Goal: Transaction & Acquisition: Obtain resource

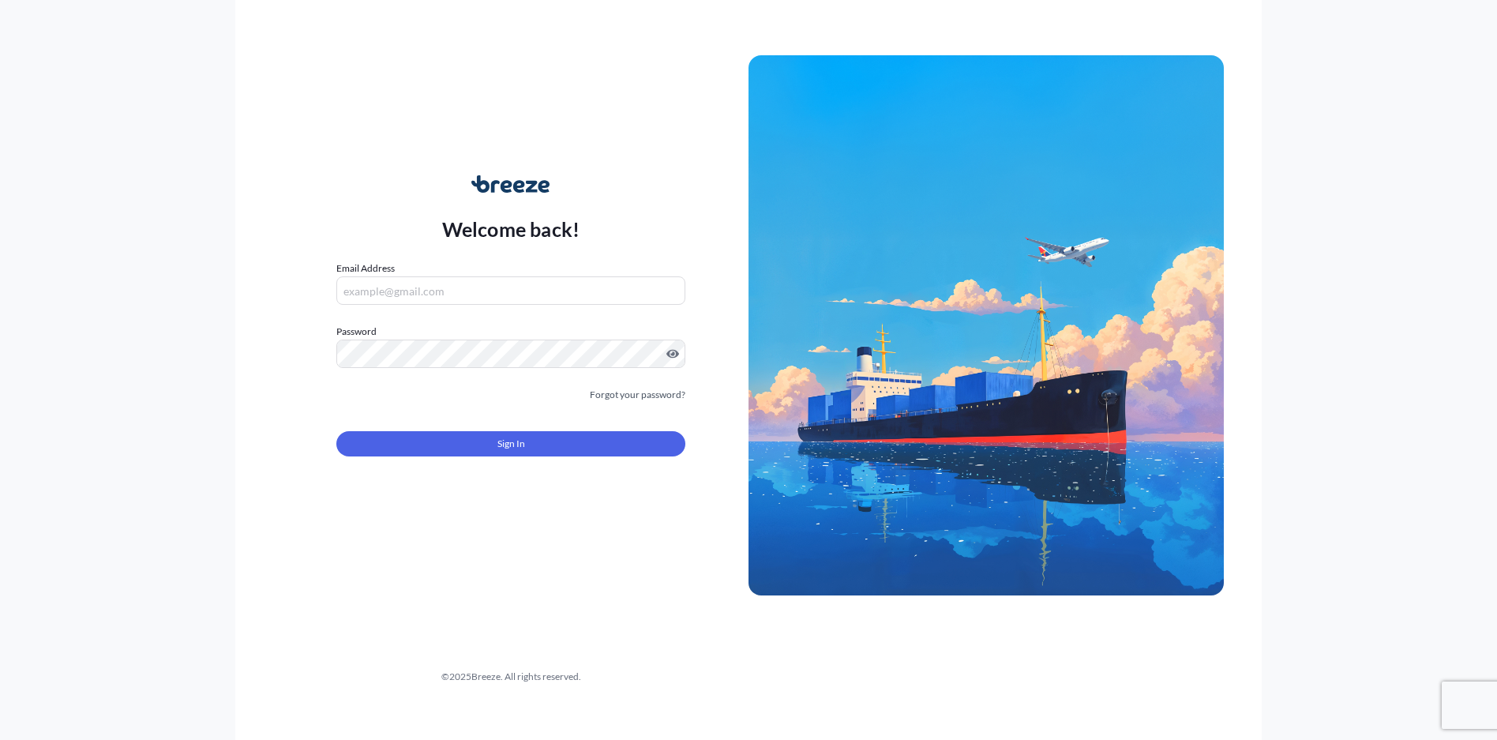
click at [382, 292] on input "Email Address" at bounding box center [510, 290] width 349 height 28
type input "[EMAIL_ADDRESS][PERSON_NAME][DOMAIN_NAME]"
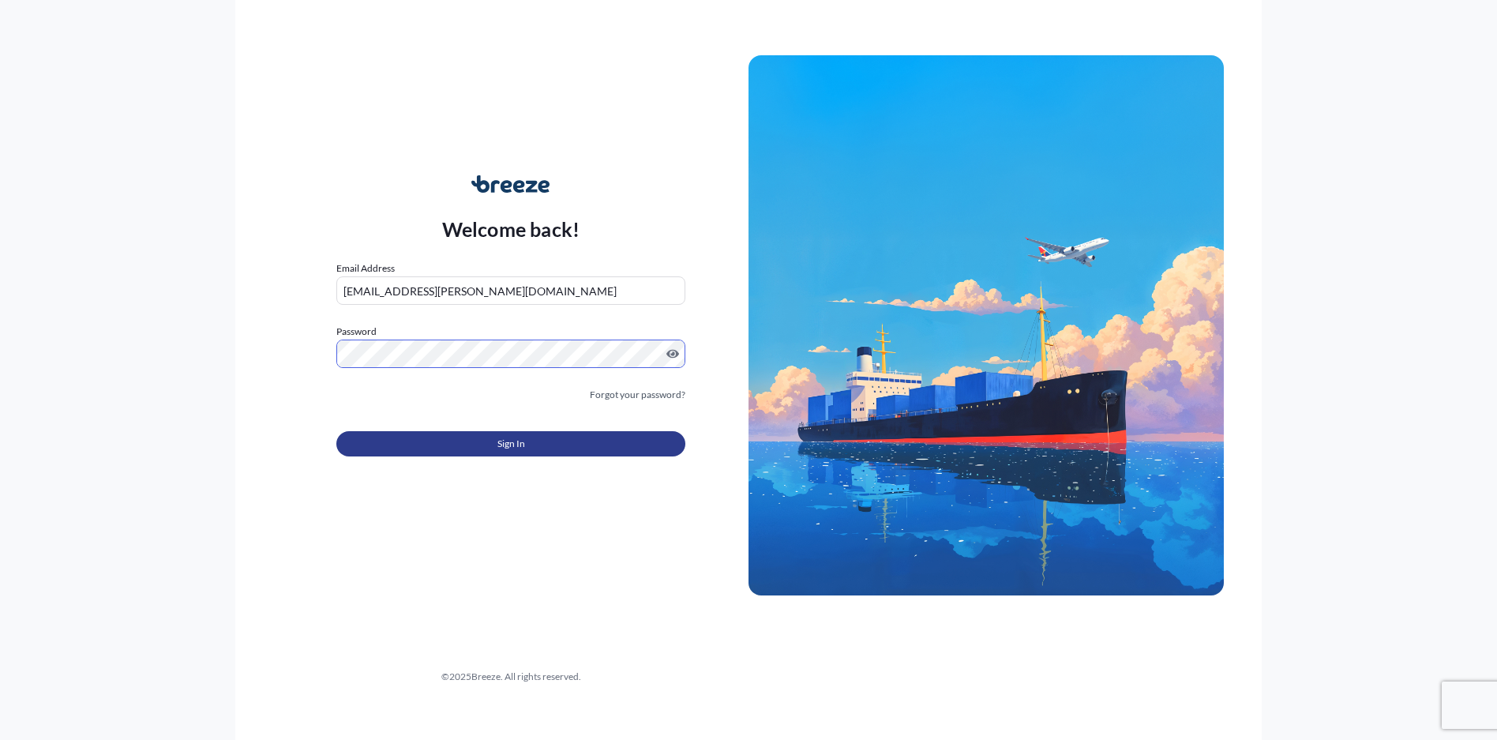
click at [460, 452] on button "Sign In" at bounding box center [510, 443] width 349 height 25
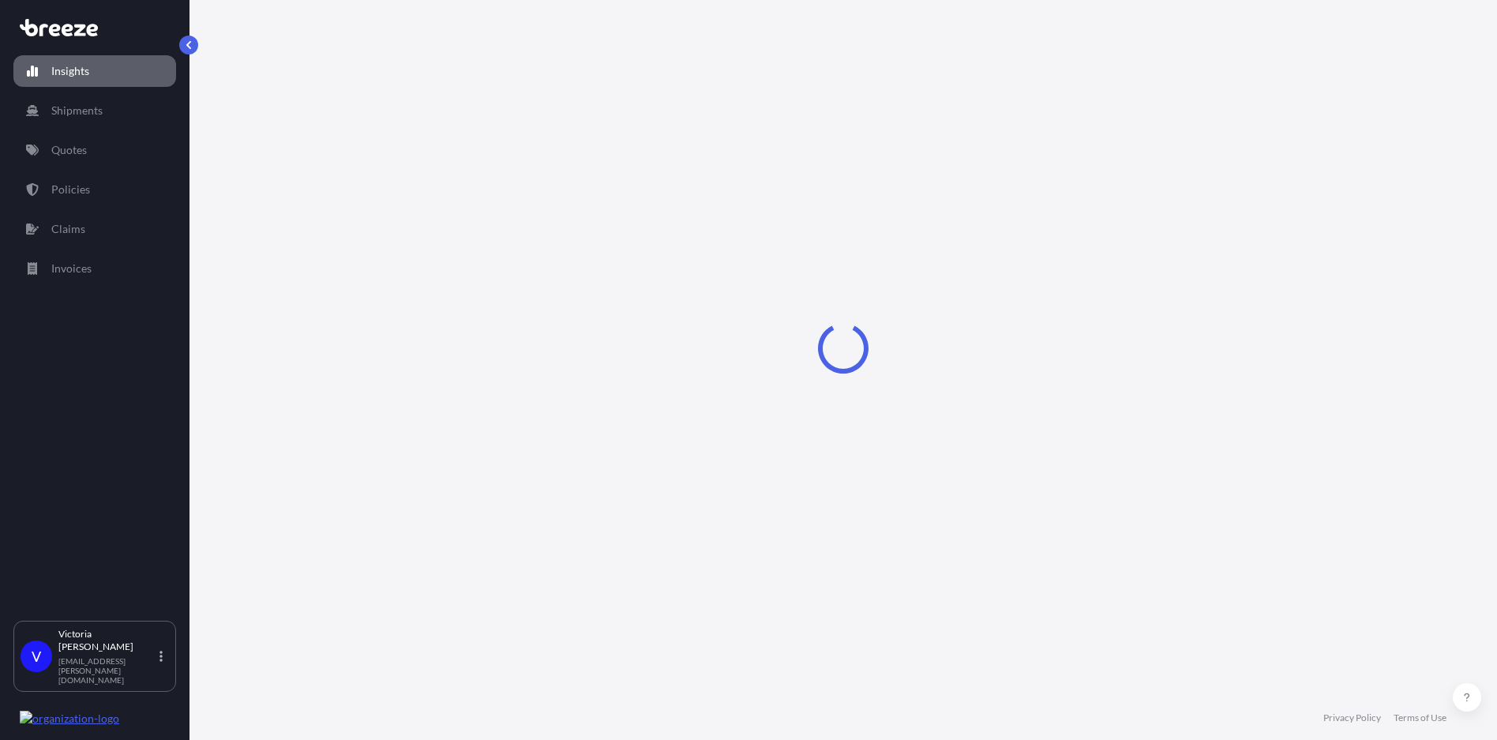
select select "2025"
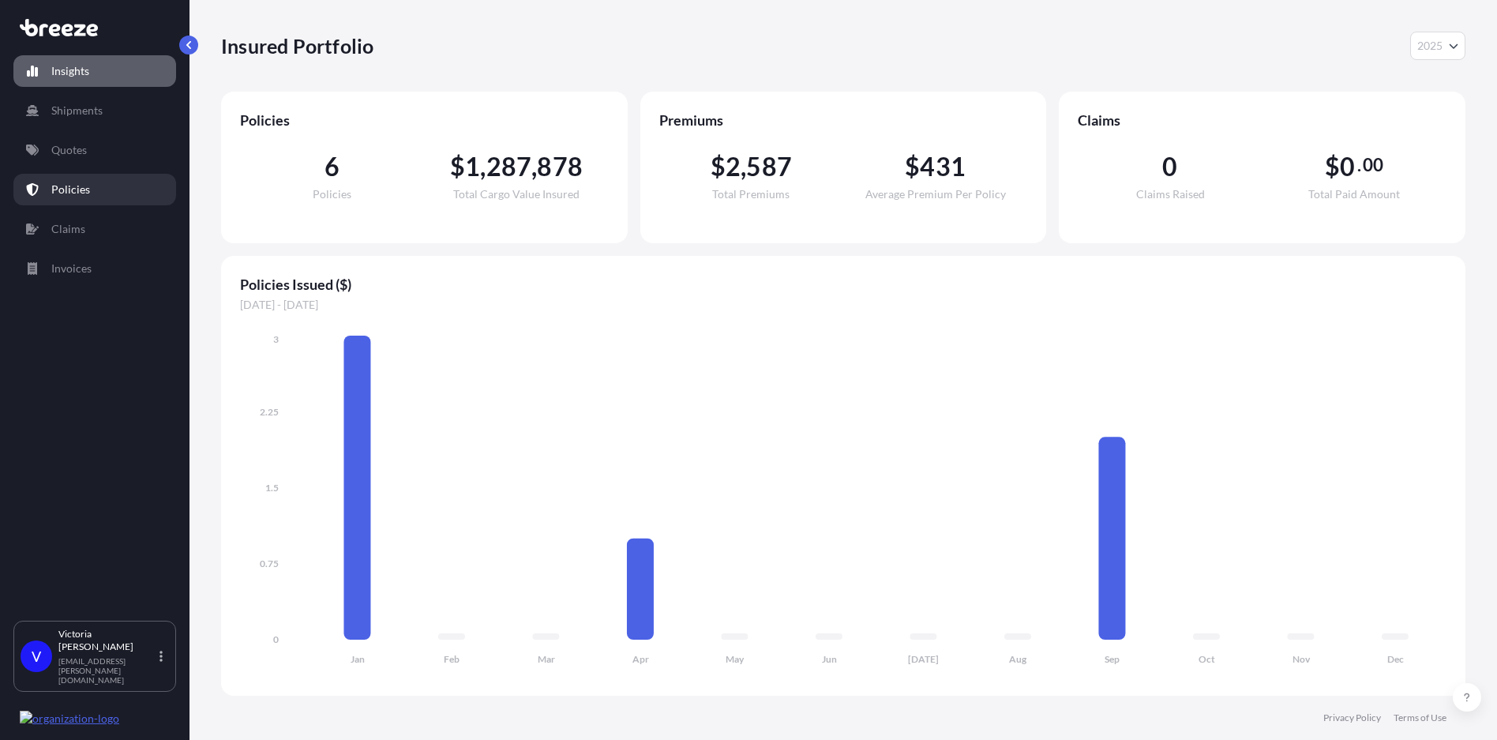
click at [76, 192] on p "Policies" at bounding box center [70, 190] width 39 height 16
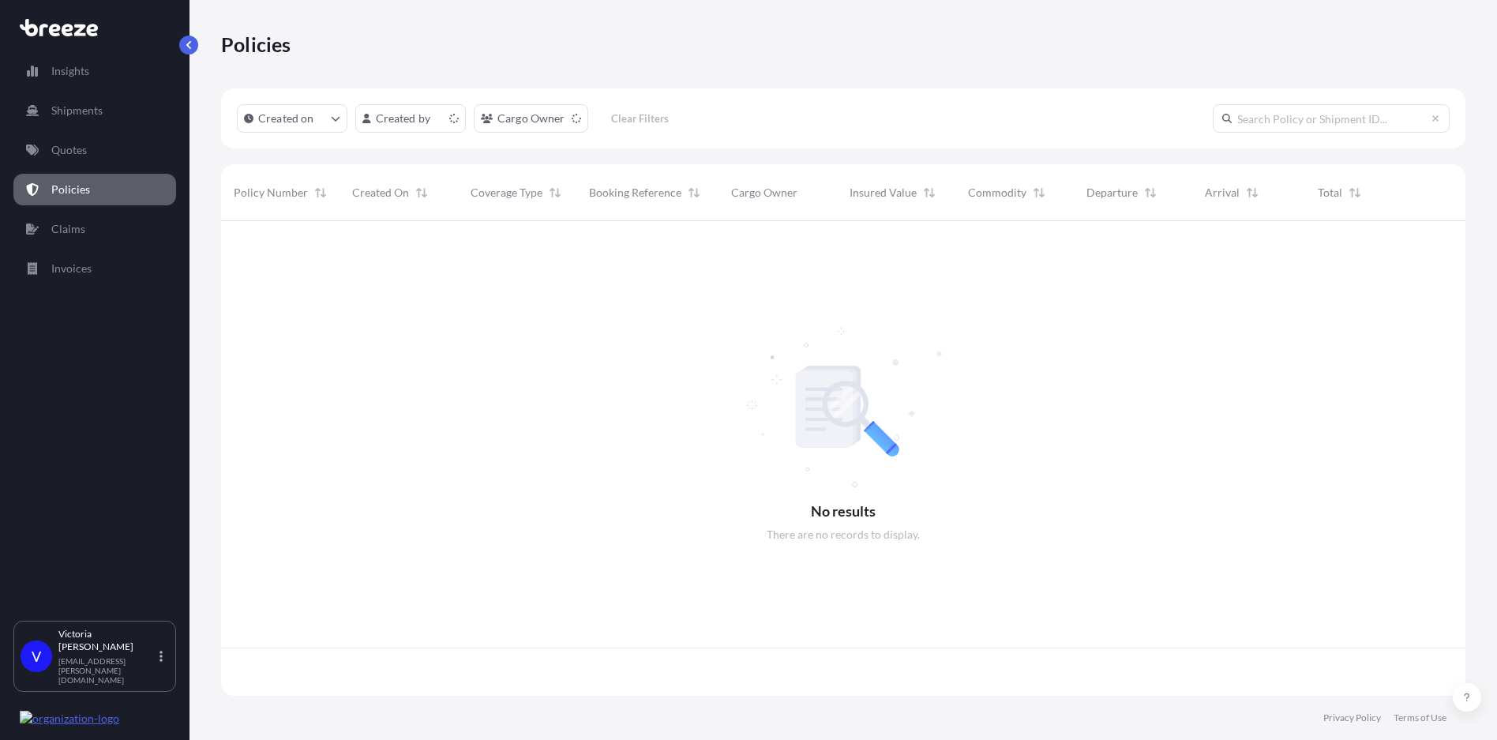
scroll to position [471, 1233]
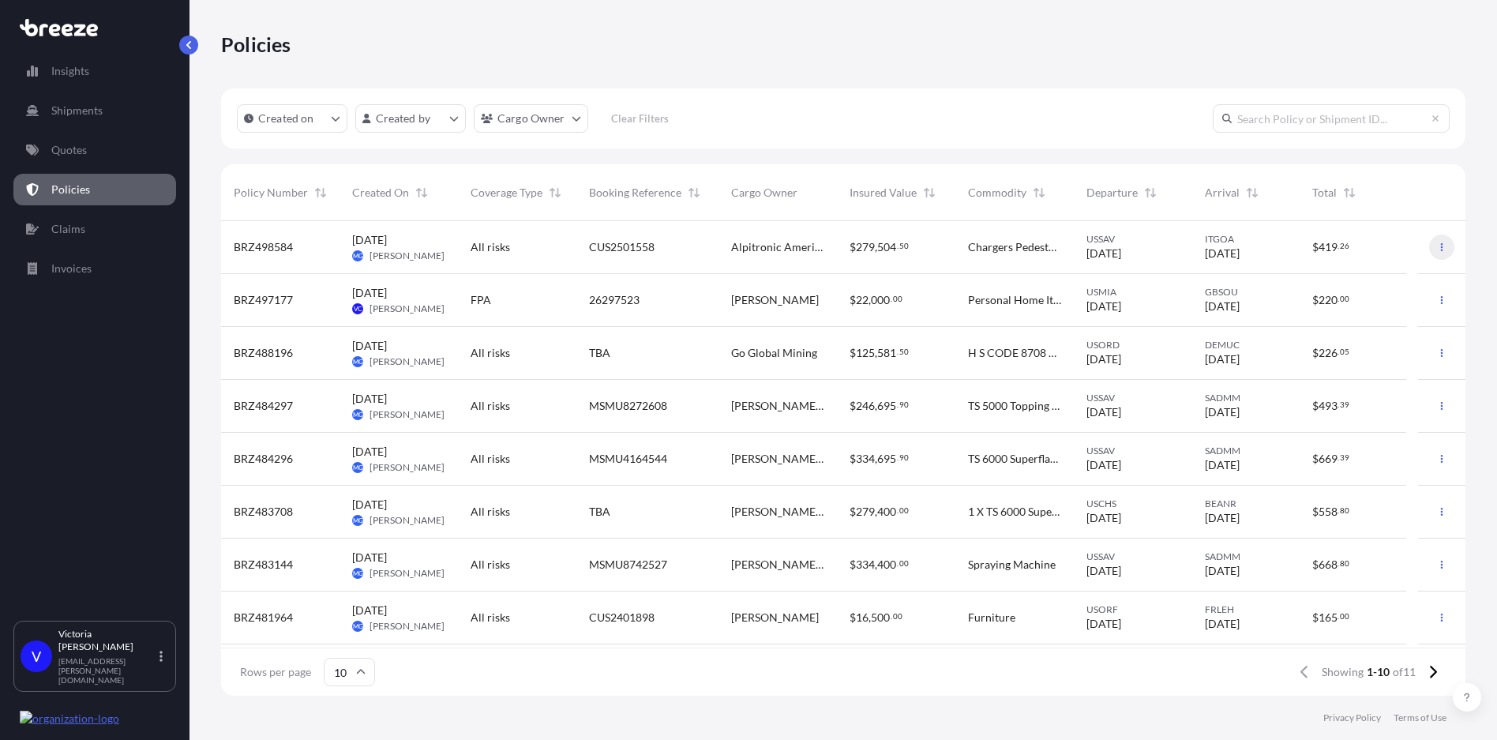
click at [1437, 248] on icon "button" at bounding box center [1441, 246] width 9 height 9
click at [1227, 253] on span "[DATE]" at bounding box center [1222, 254] width 35 height 16
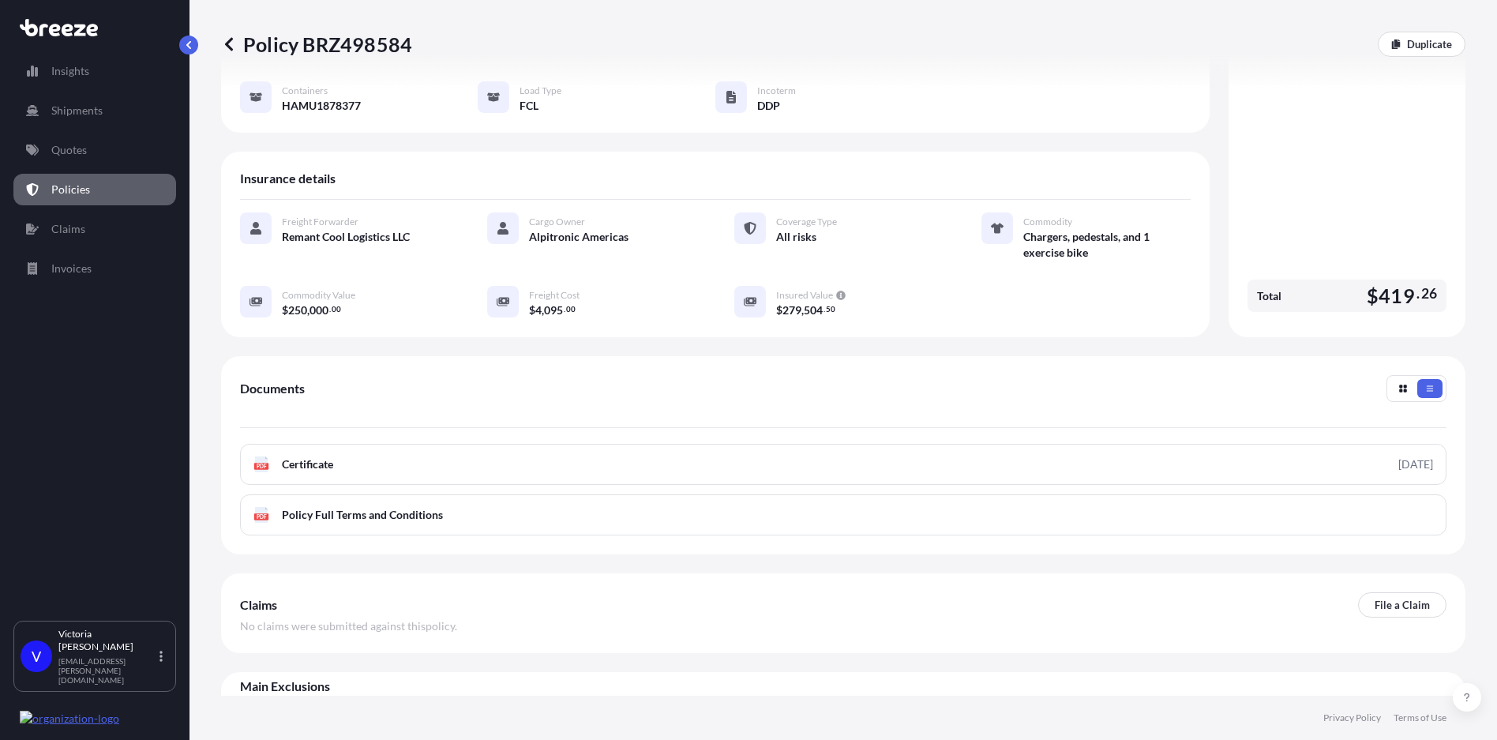
scroll to position [210, 0]
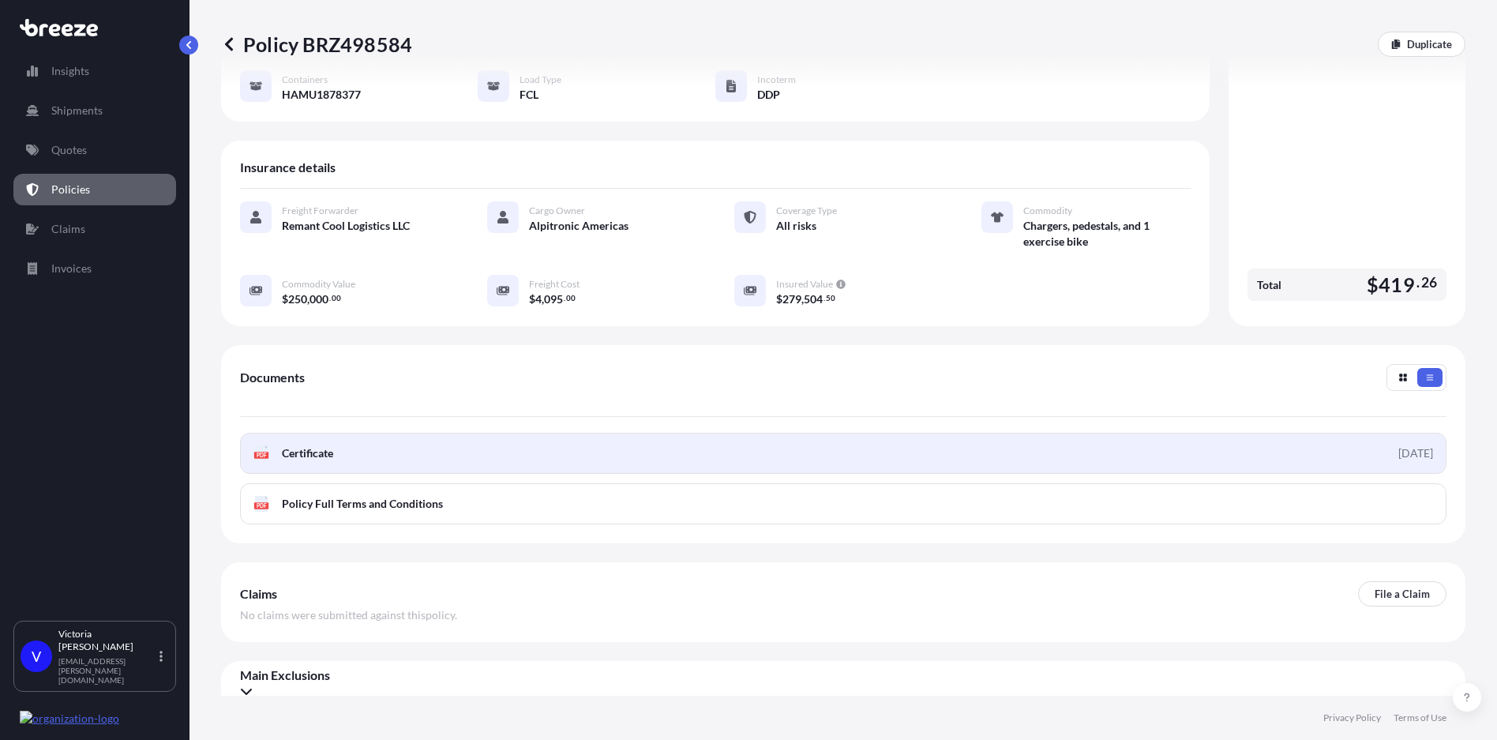
click at [402, 433] on link "PDF Certificate [DATE]" at bounding box center [843, 453] width 1206 height 41
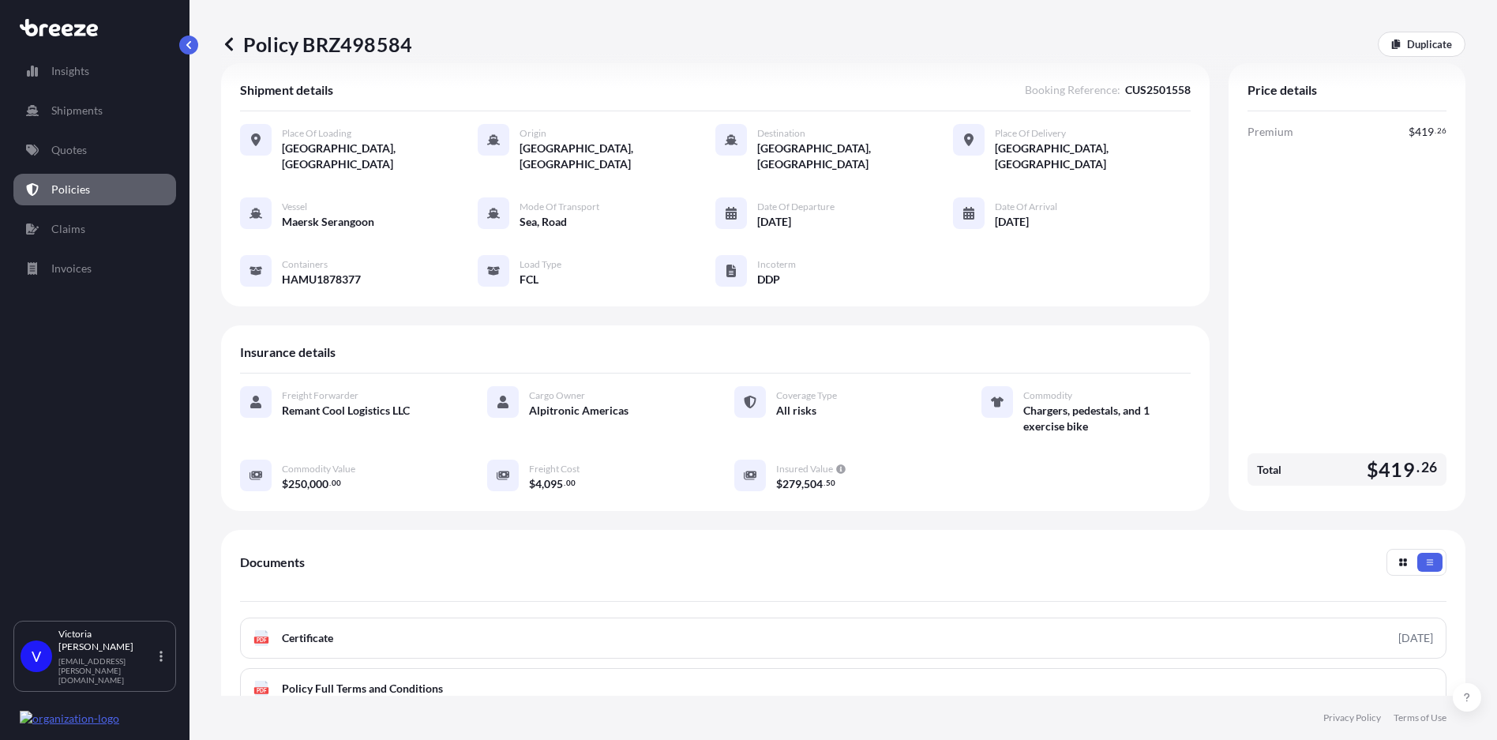
scroll to position [0, 0]
